Goal: Task Accomplishment & Management: Use online tool/utility

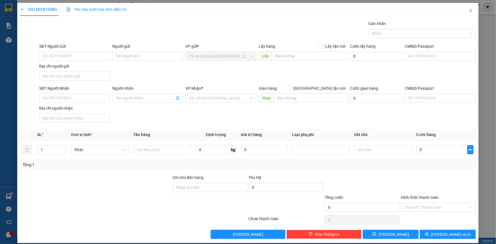
click at [2, 196] on div "TẠO ĐƠN HÀNG Yêu cầu xuất hóa đơn điện tử Transit Pickup Surcharge Ids Transit …" at bounding box center [248, 122] width 496 height 244
click at [424, 46] on div "CMND/Passport" at bounding box center [440, 46] width 71 height 6
click at [424, 52] on input "CMND/Passport" at bounding box center [440, 56] width 71 height 9
click at [468, 11] on icon "close" at bounding box center [470, 10] width 5 height 5
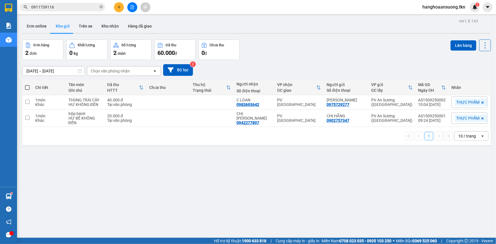
click at [14, 194] on div "Hàng sắp về" at bounding box center [8, 196] width 17 height 13
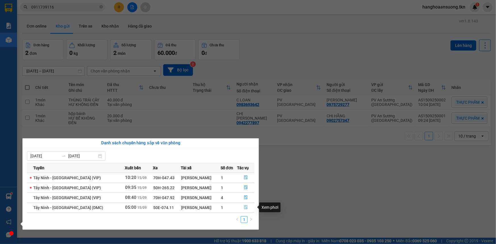
click at [244, 206] on icon "file-done" at bounding box center [245, 207] width 3 height 4
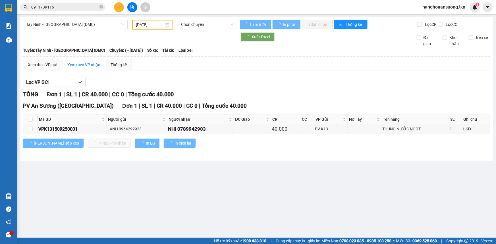
type input "[DATE]"
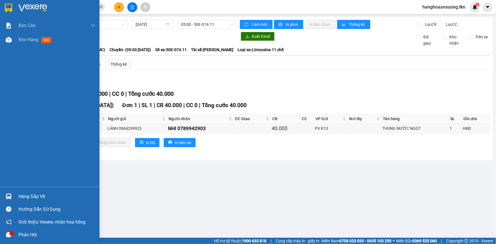
click at [10, 194] on img at bounding box center [9, 196] width 6 height 6
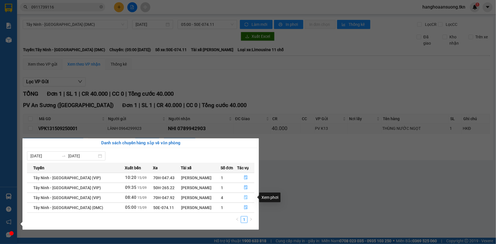
click at [244, 197] on icon "file-done" at bounding box center [245, 197] width 3 height 4
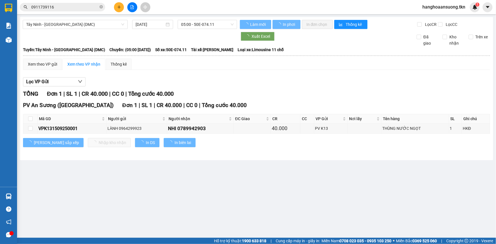
click at [244, 197] on main "Tây Ninh - [GEOGRAPHIC_DATA] (DMC) [DATE] 05:00 - 50E-074.11 Làm mới In phơi In…" at bounding box center [248, 119] width 496 height 238
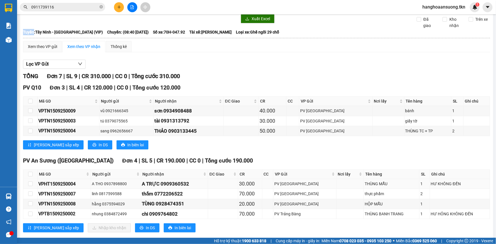
scroll to position [26, 0]
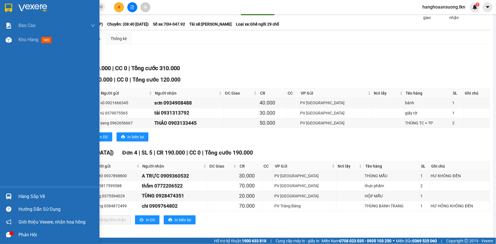
click at [13, 195] on div at bounding box center [9, 196] width 10 height 10
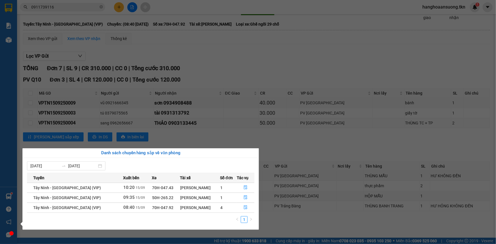
click at [216, 120] on section "Kết quả tìm kiếm ( 2 ) Bộ lọc Mã ĐH Trạng thái Món hàng Thu hộ Tổng cước Chưa c…" at bounding box center [248, 122] width 496 height 244
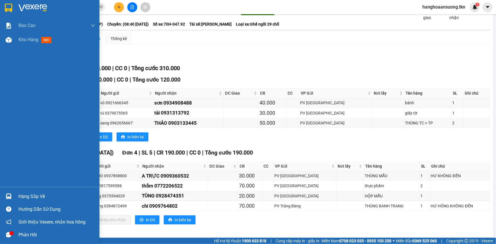
click at [20, 194] on div "Hàng sắp về" at bounding box center [56, 196] width 77 height 9
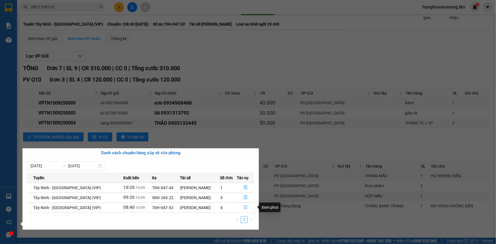
click at [246, 210] on button "button" at bounding box center [245, 207] width 17 height 9
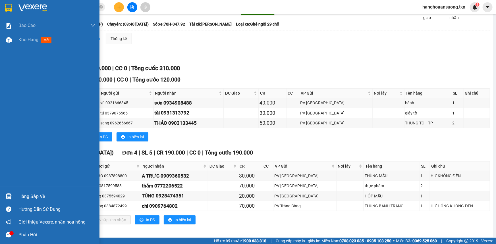
click at [11, 196] on img at bounding box center [9, 196] width 6 height 6
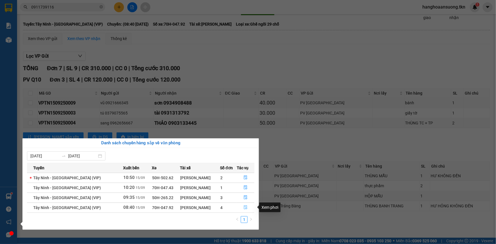
click at [245, 207] on icon "file-done" at bounding box center [245, 207] width 4 height 4
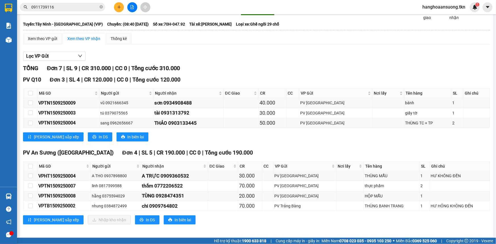
click at [32, 167] on th at bounding box center [30, 166] width 14 height 9
click at [29, 166] on input "checkbox" at bounding box center [30, 166] width 5 height 5
checkbox input "true"
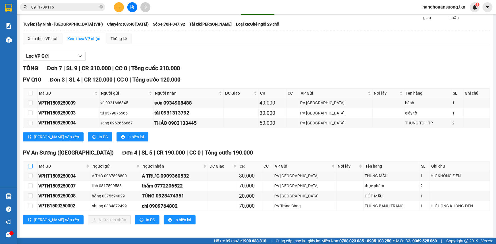
checkbox input "true"
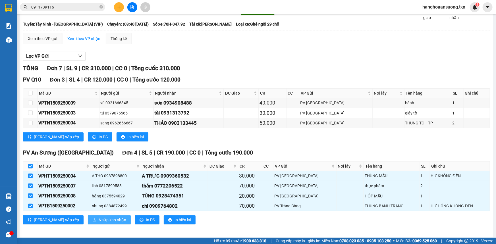
click at [92, 219] on icon "download" at bounding box center [94, 220] width 4 height 4
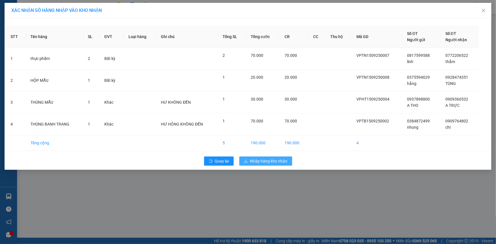
click at [260, 162] on span "Nhập hàng kho nhận" at bounding box center [268, 161] width 37 height 6
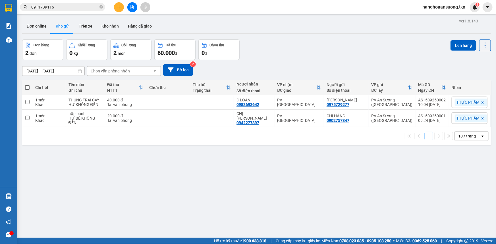
click at [59, 28] on button "Kho gửi" at bounding box center [62, 26] width 23 height 14
click at [67, 24] on button "Kho gửi" at bounding box center [62, 26] width 23 height 14
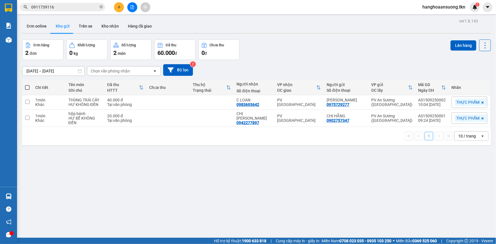
click at [67, 24] on button "Kho gửi" at bounding box center [62, 26] width 23 height 14
